Goal: Register for event/course

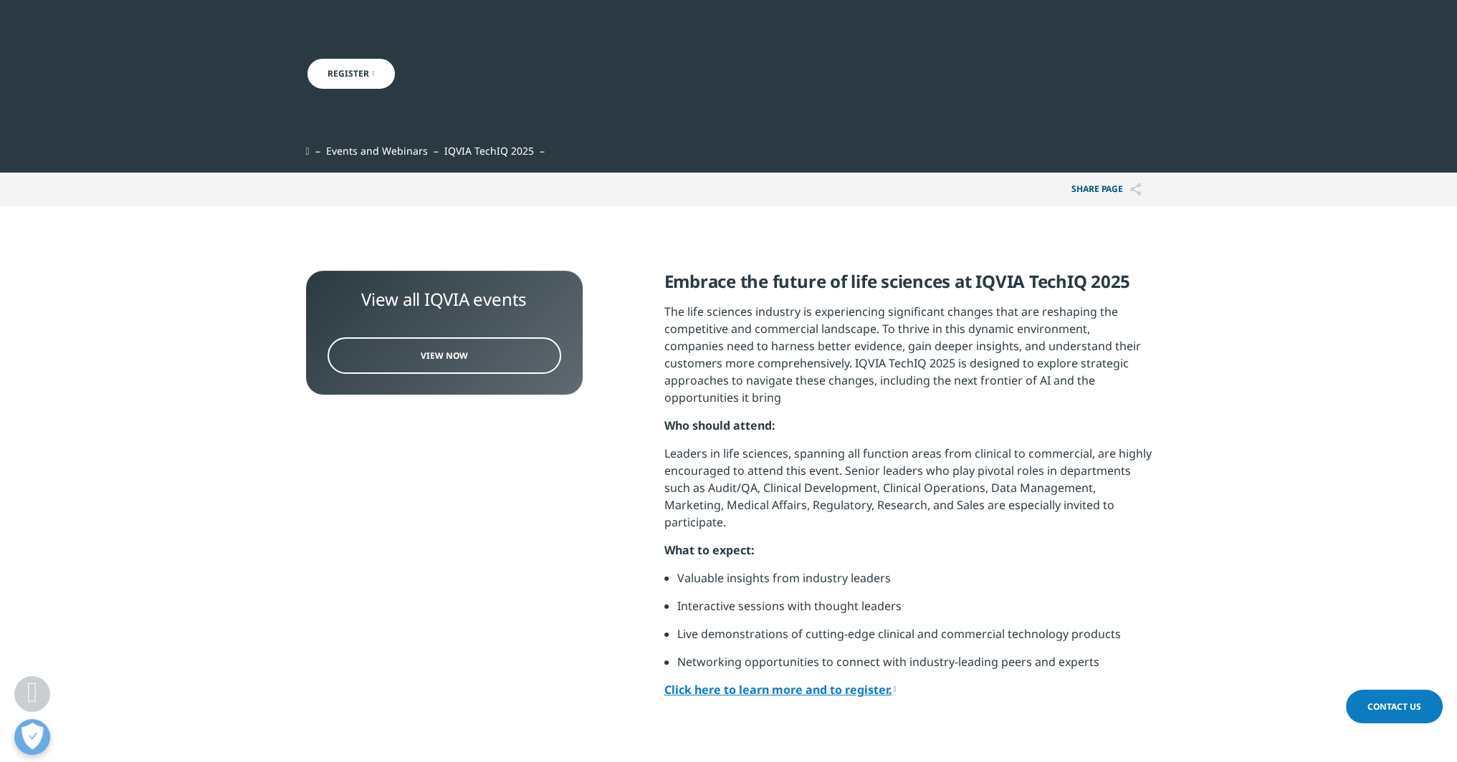
scroll to position [287, 0]
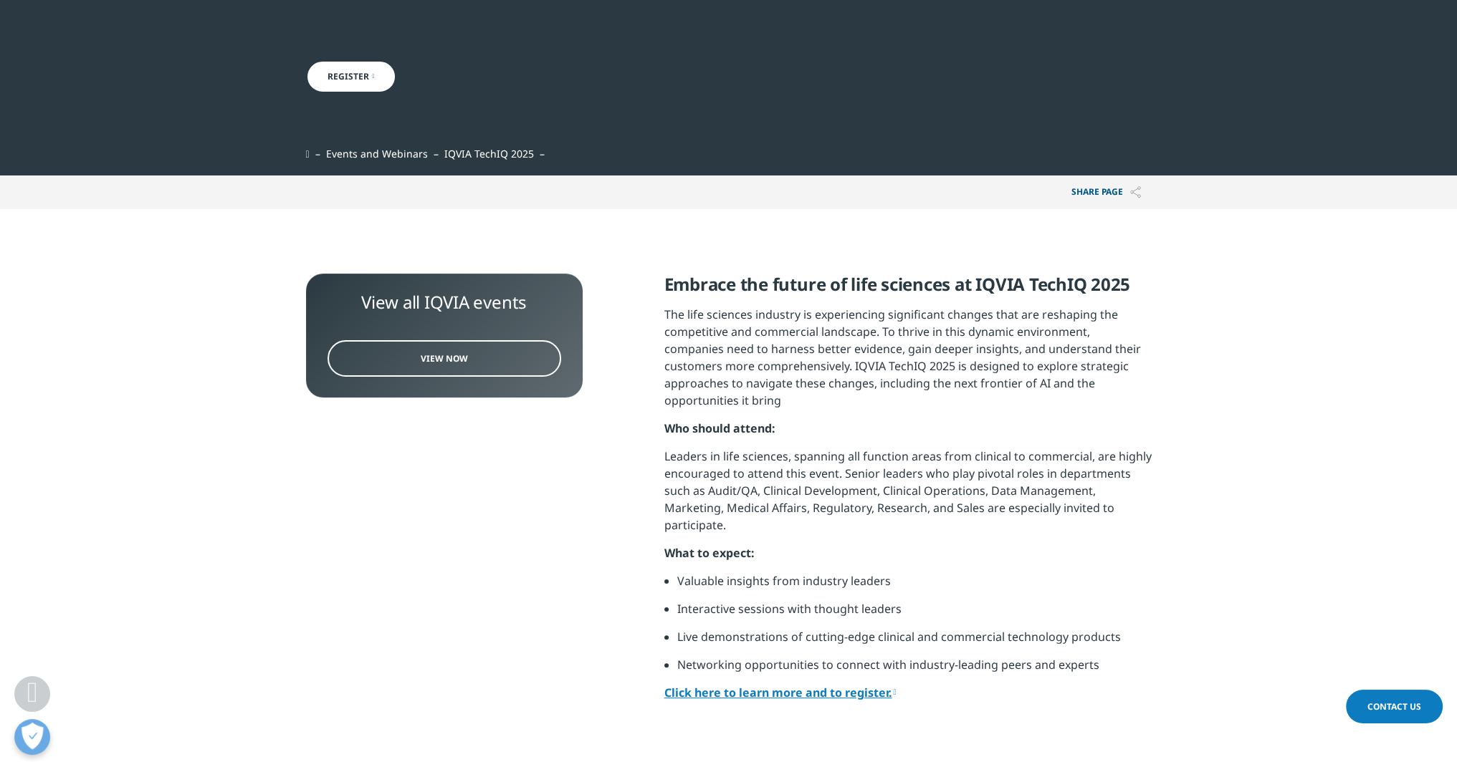
click at [542, 370] on link "View Now" at bounding box center [444, 358] width 234 height 37
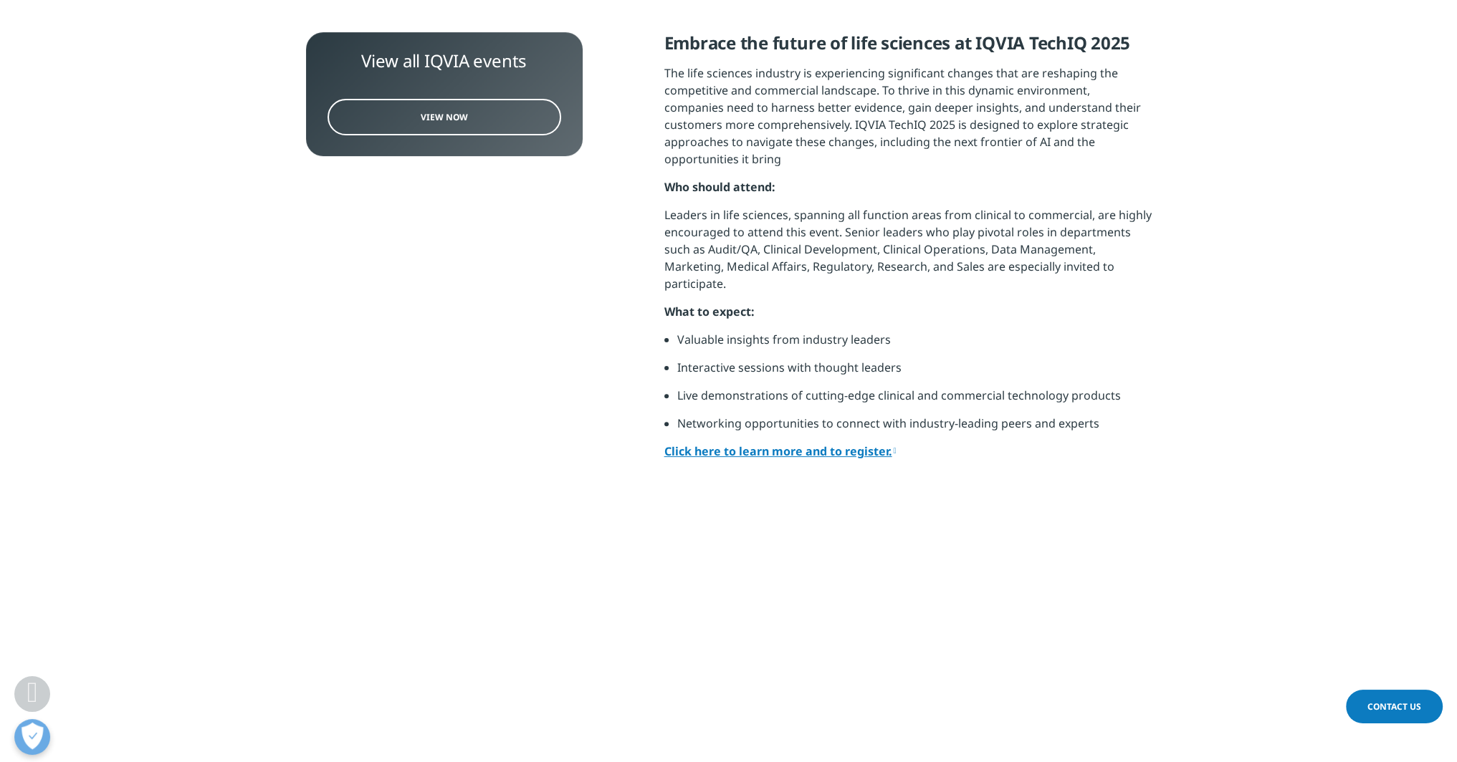
scroll to position [353, 0]
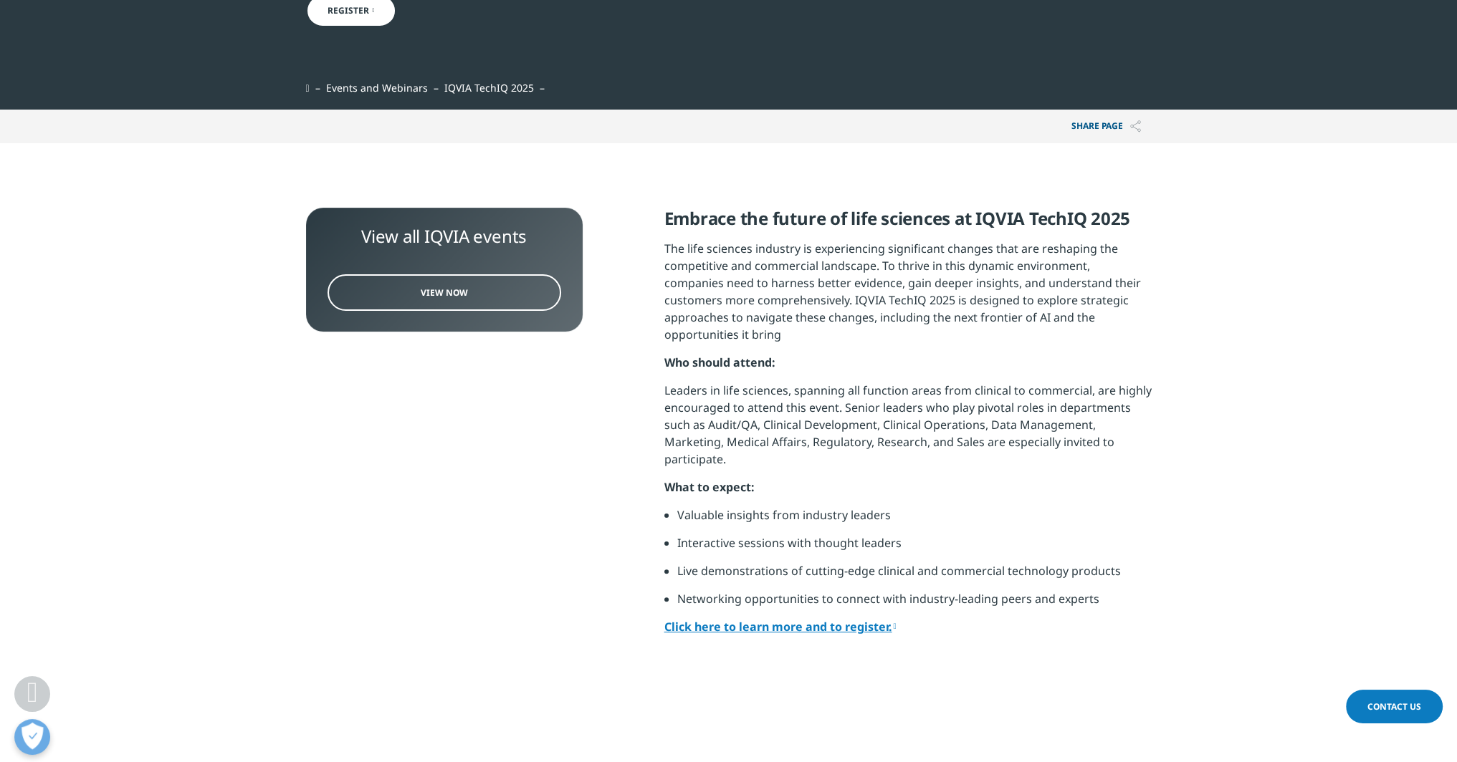
click at [772, 619] on link "Click here to learn more and to register." at bounding box center [780, 627] width 232 height 16
